Goal: Find specific page/section: Find specific page/section

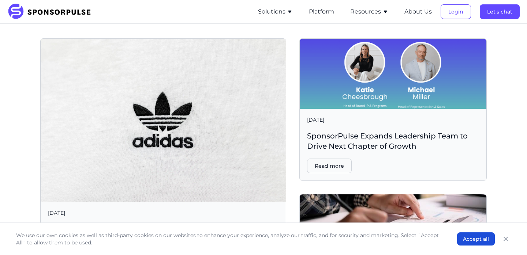
scroll to position [1984, 0]
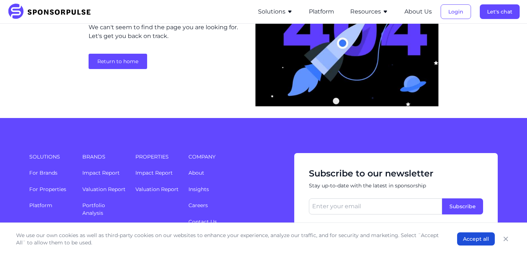
scroll to position [142, 0]
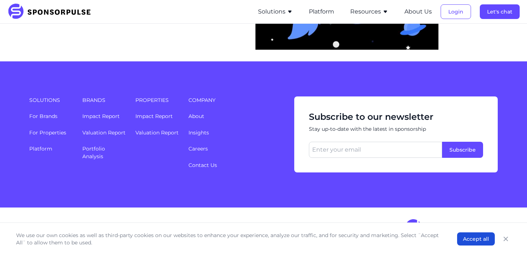
click at [22, 9] on img at bounding box center [51, 12] width 89 height 16
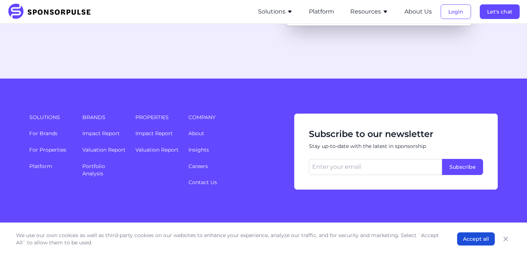
scroll to position [1984, 0]
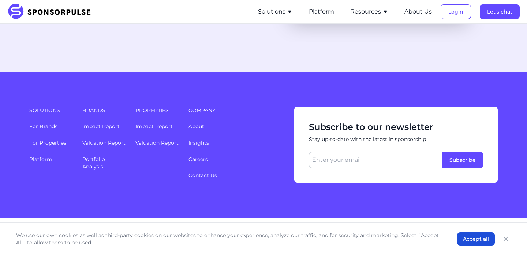
scroll to position [142, 0]
